Goal: Information Seeking & Learning: Learn about a topic

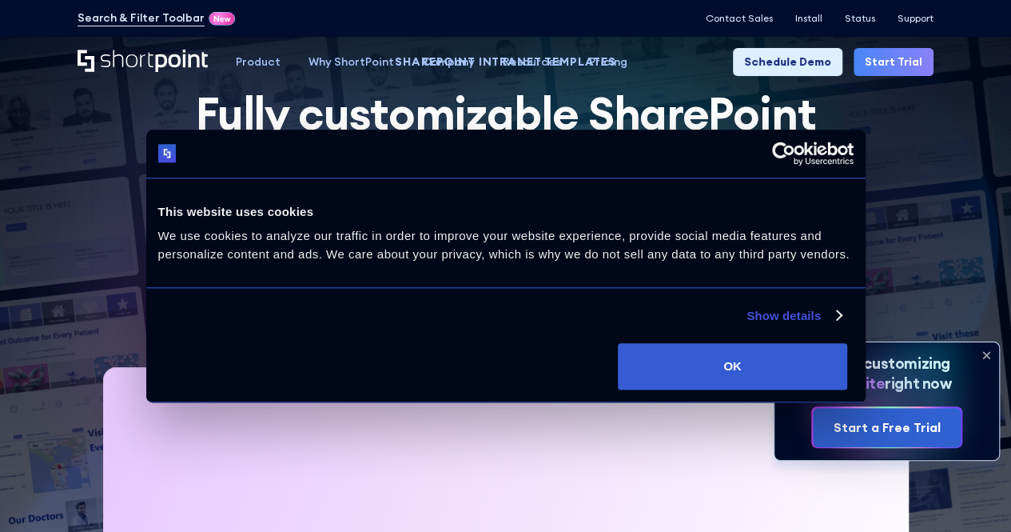
scroll to position [160, 0]
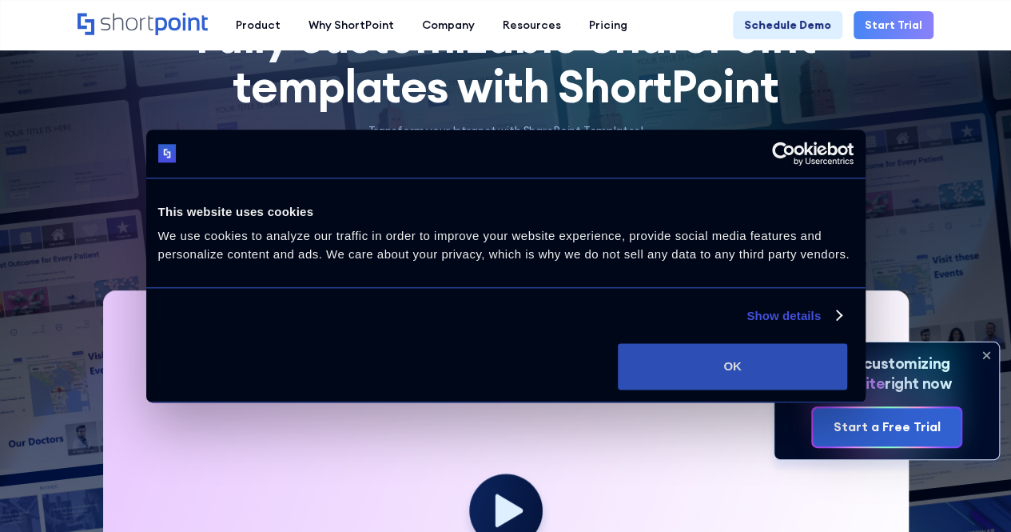
click at [848, 389] on button "OK" at bounding box center [732, 366] width 229 height 46
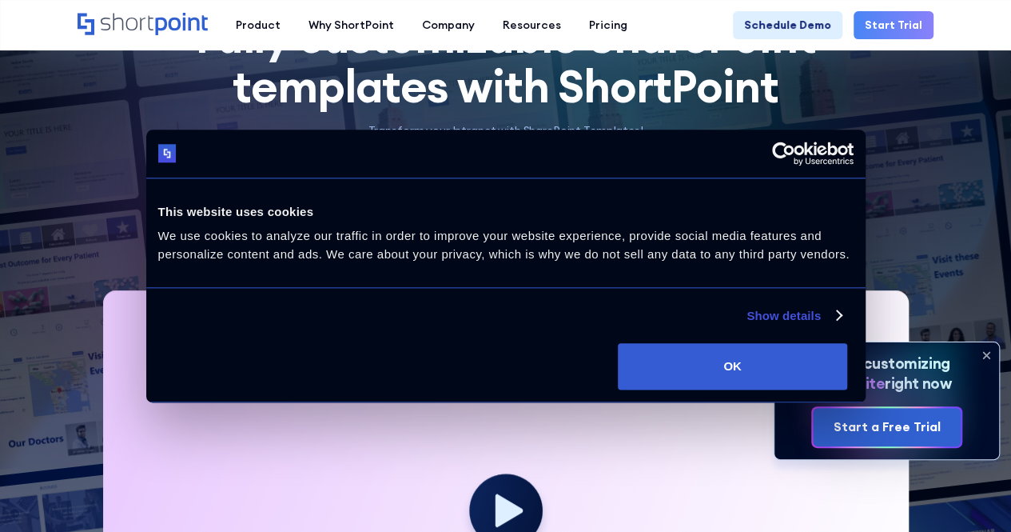
drag, startPoint x: 866, startPoint y: 413, endPoint x: 547, endPoint y: 301, distance: 338.1
click at [736, 365] on div "Consent Details [#IABV2SETTINGS#] About This website uses cookies We use cookie…" at bounding box center [506, 266] width 720 height 273
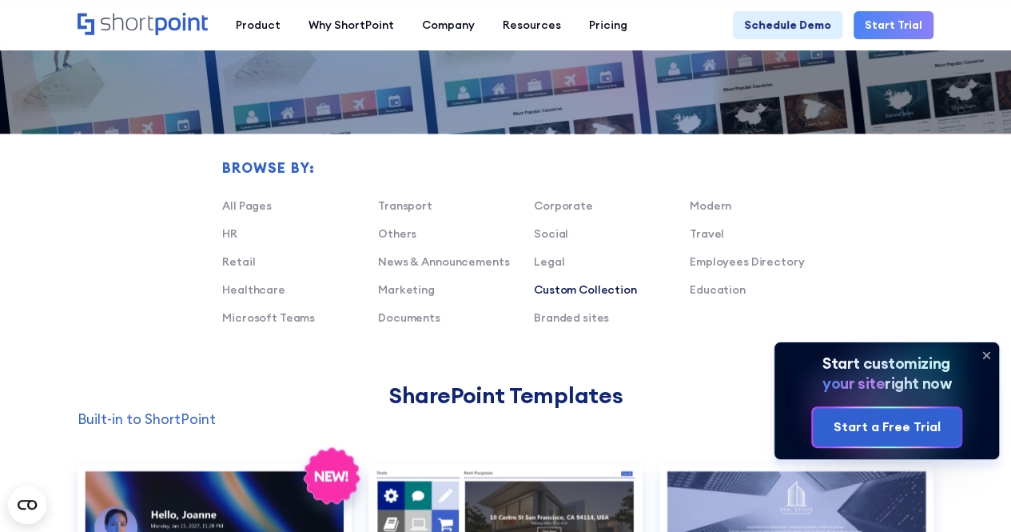
scroll to position [959, 0]
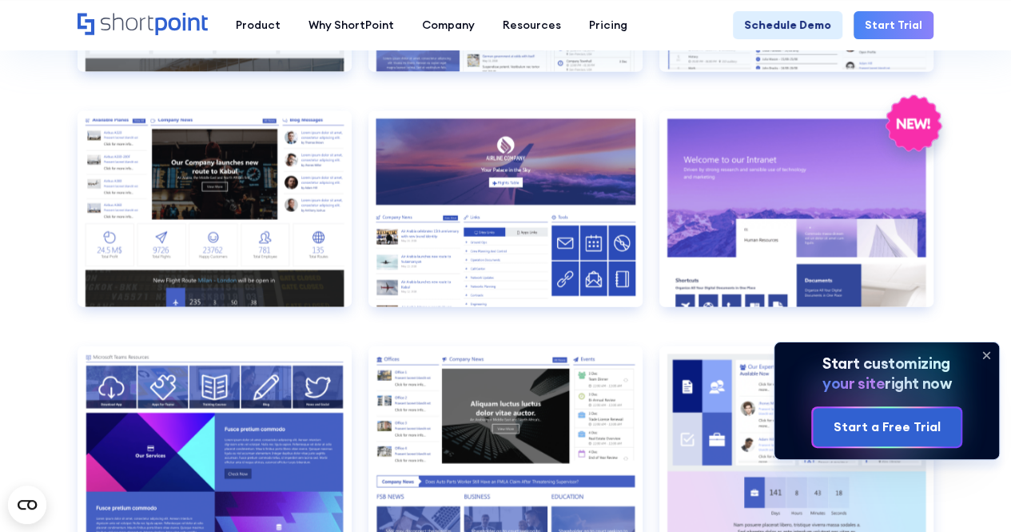
scroll to position [1759, 0]
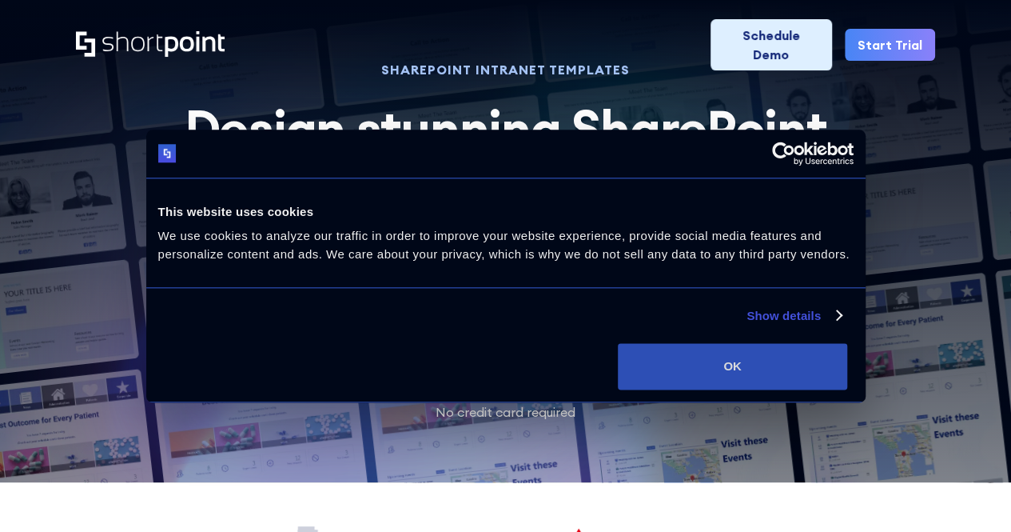
click at [848, 385] on button "OK" at bounding box center [732, 366] width 229 height 46
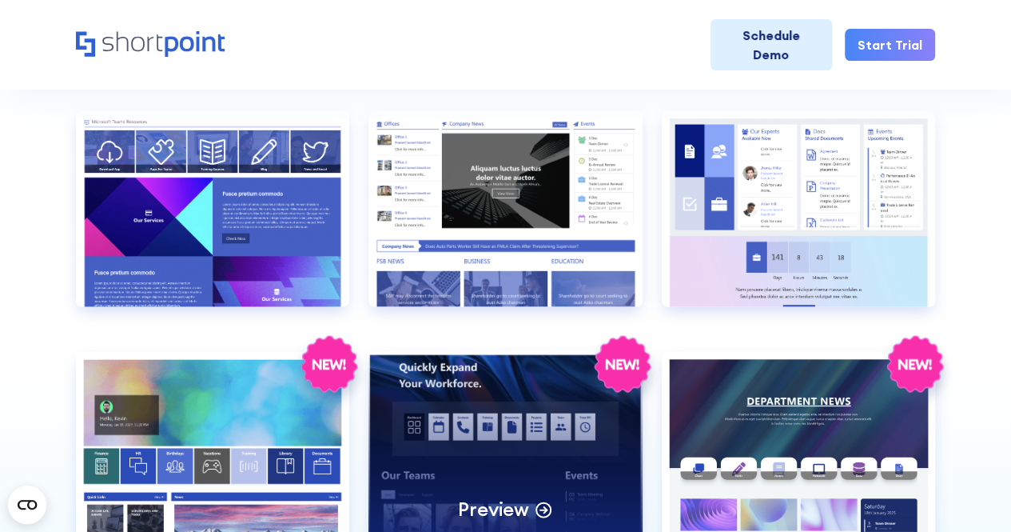
scroll to position [1599, 0]
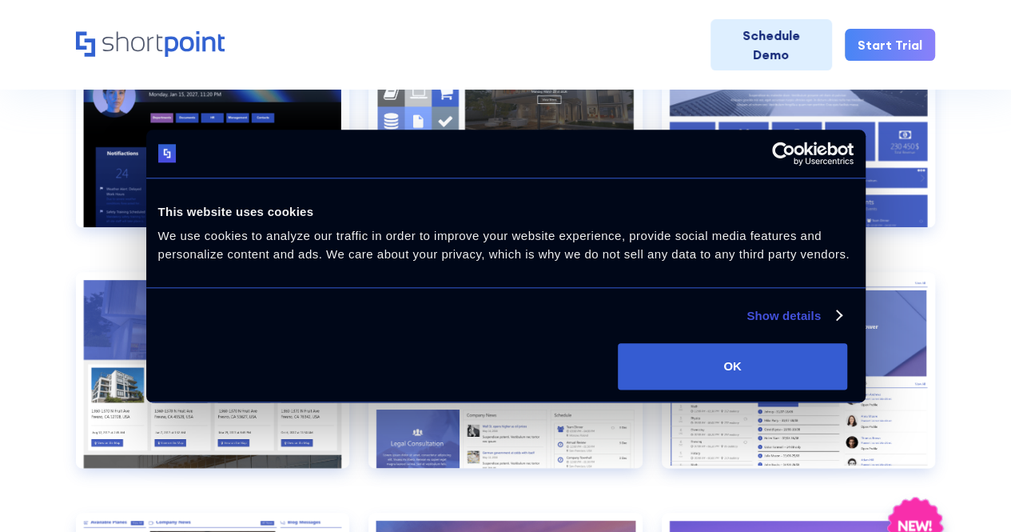
scroll to position [879, 0]
